Goal: Information Seeking & Learning: Understand process/instructions

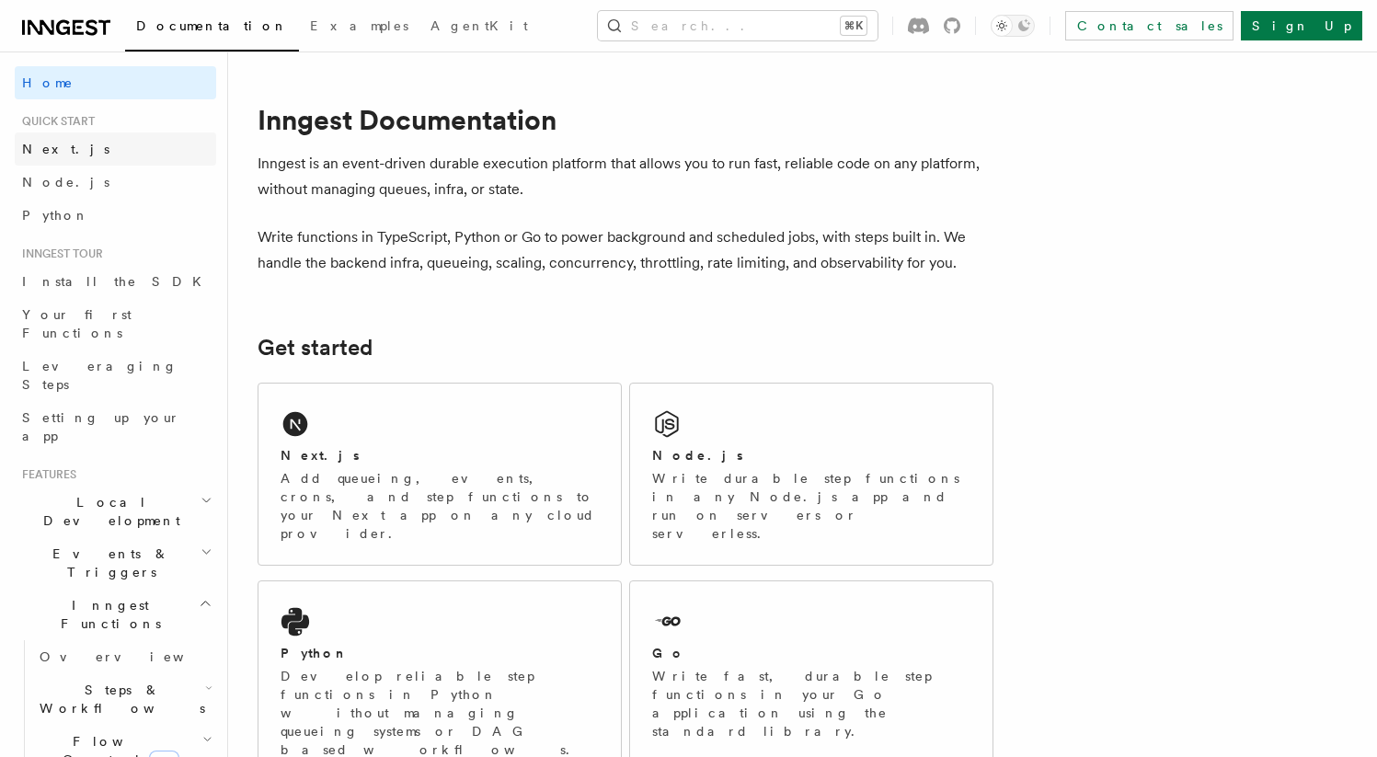
click at [81, 148] on link "Next.js" at bounding box center [115, 148] width 201 height 33
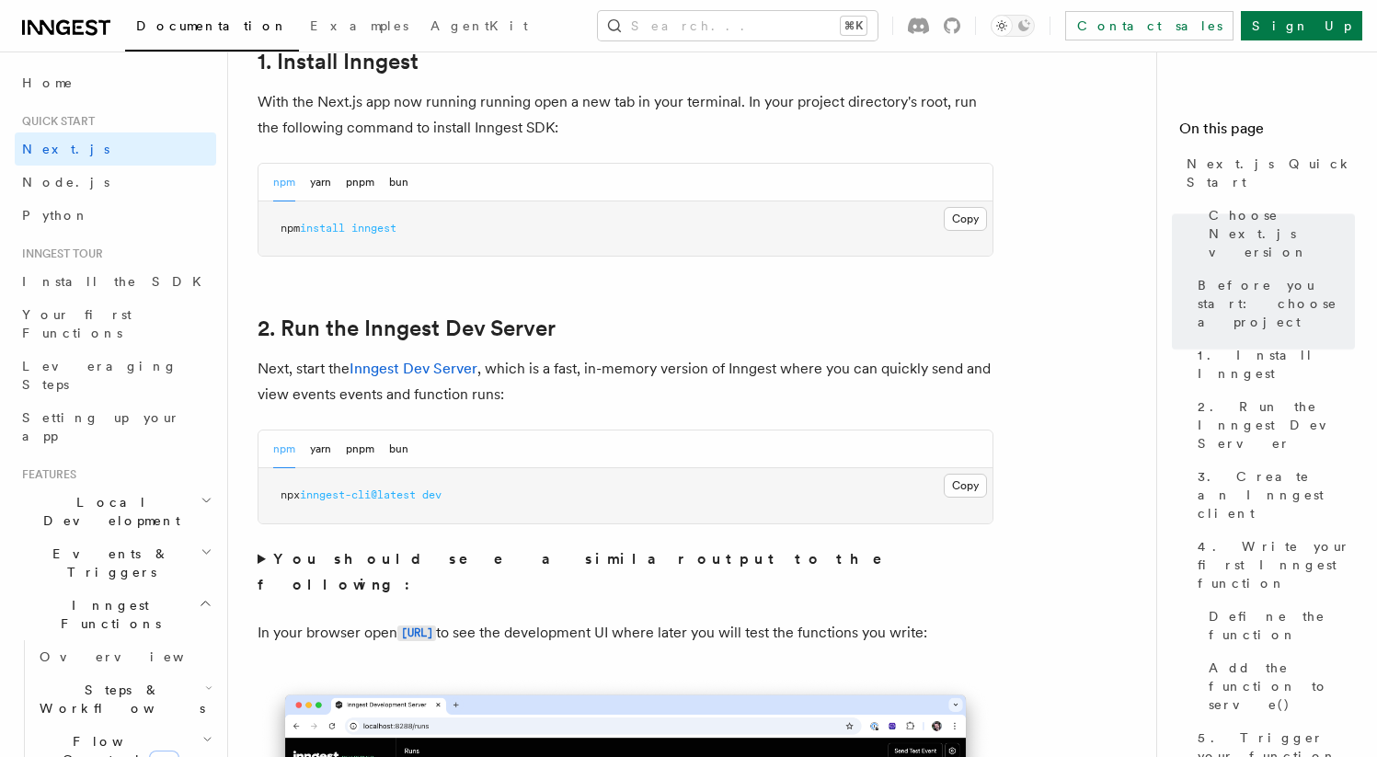
scroll to position [1059, 0]
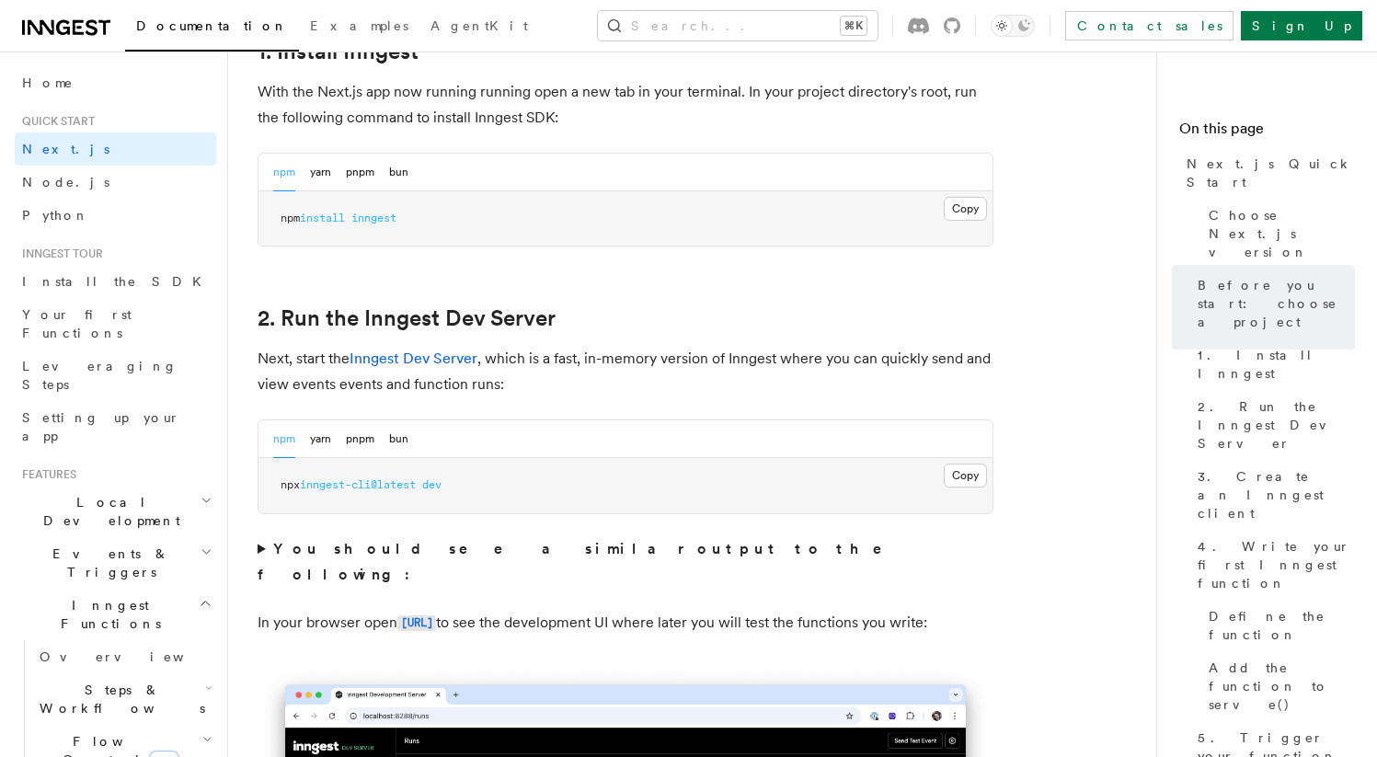
click at [368, 486] on span "inngest-cli@latest" at bounding box center [358, 484] width 116 height 13
click at [965, 473] on button "Copy Copied" at bounding box center [964, 475] width 43 height 24
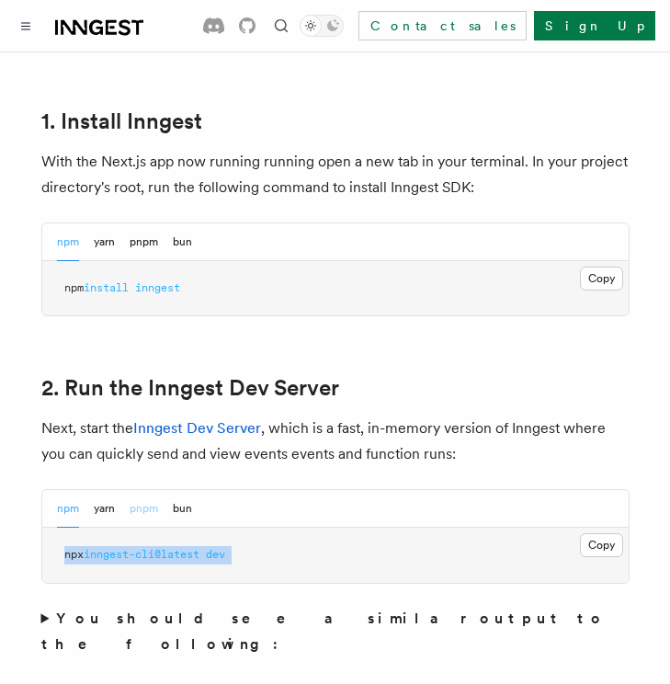
click at [147, 490] on button "pnpm" at bounding box center [144, 509] width 29 height 38
click at [602, 533] on button "Copy Copied" at bounding box center [601, 545] width 43 height 24
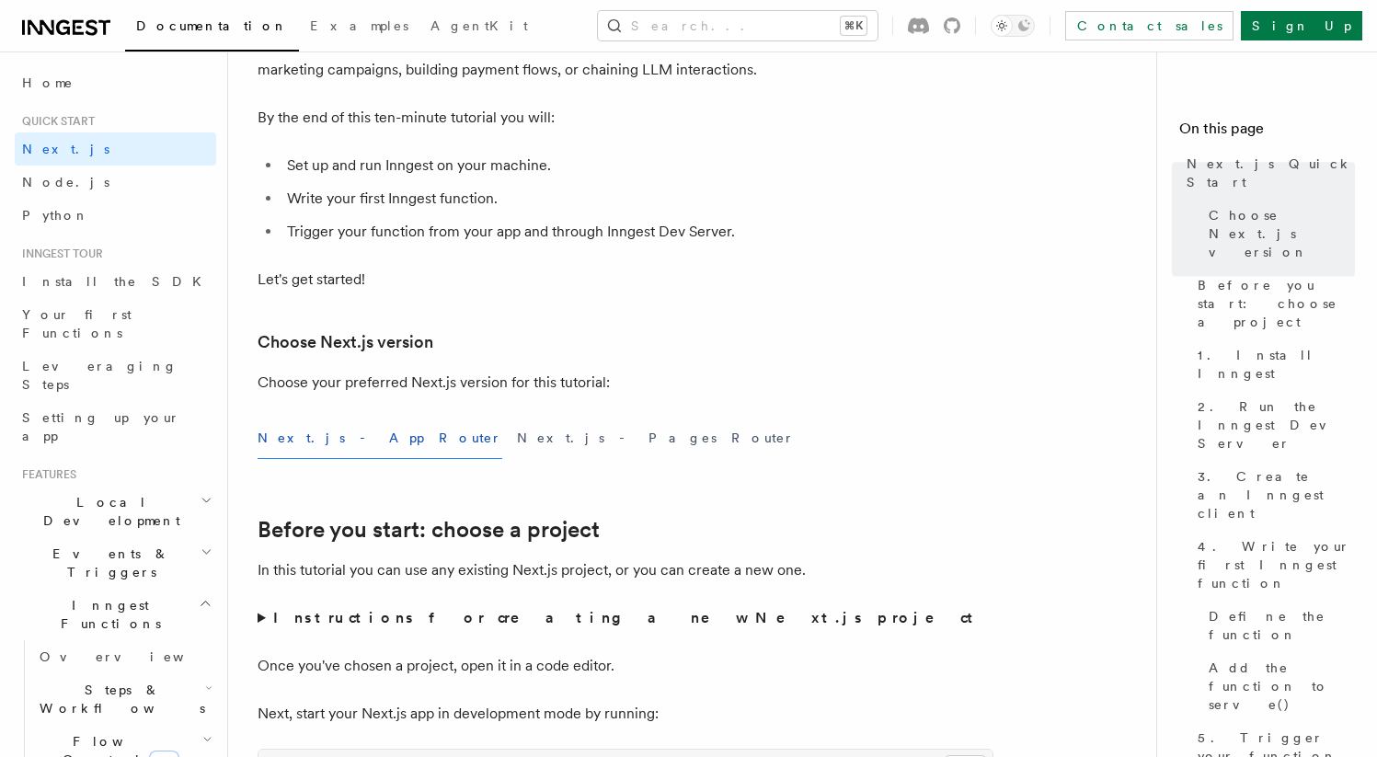
scroll to position [0, 0]
